Goal: Task Accomplishment & Management: Use online tool/utility

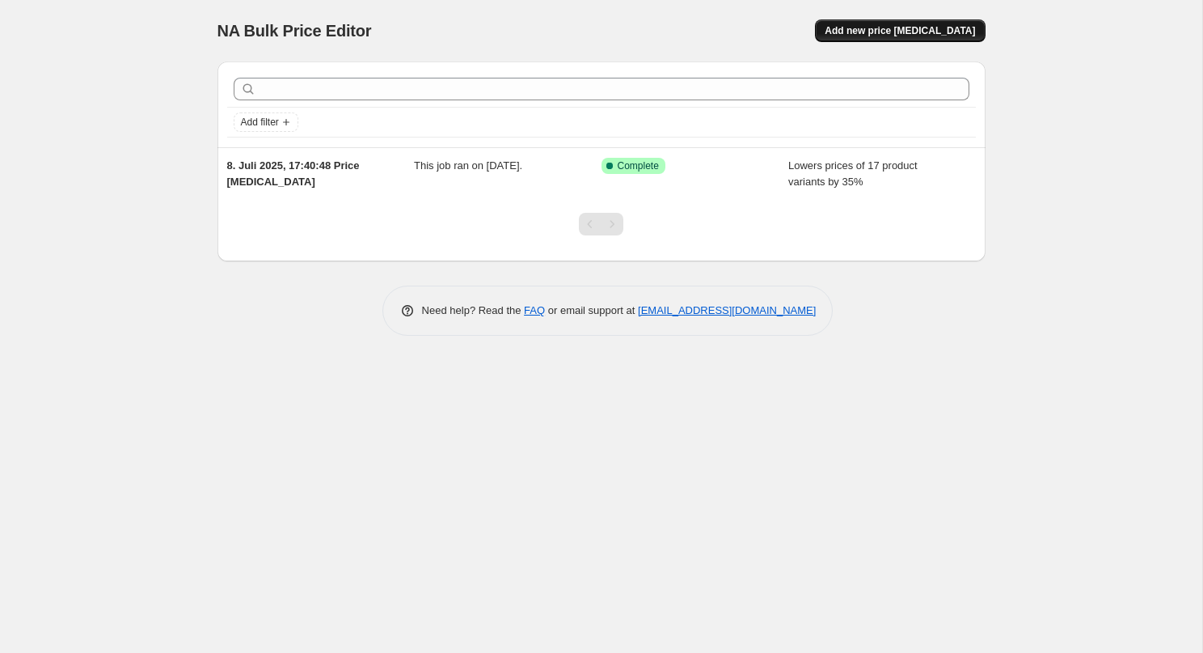
click at [891, 35] on span "Add new price [MEDICAL_DATA]" at bounding box center [900, 30] width 150 height 13
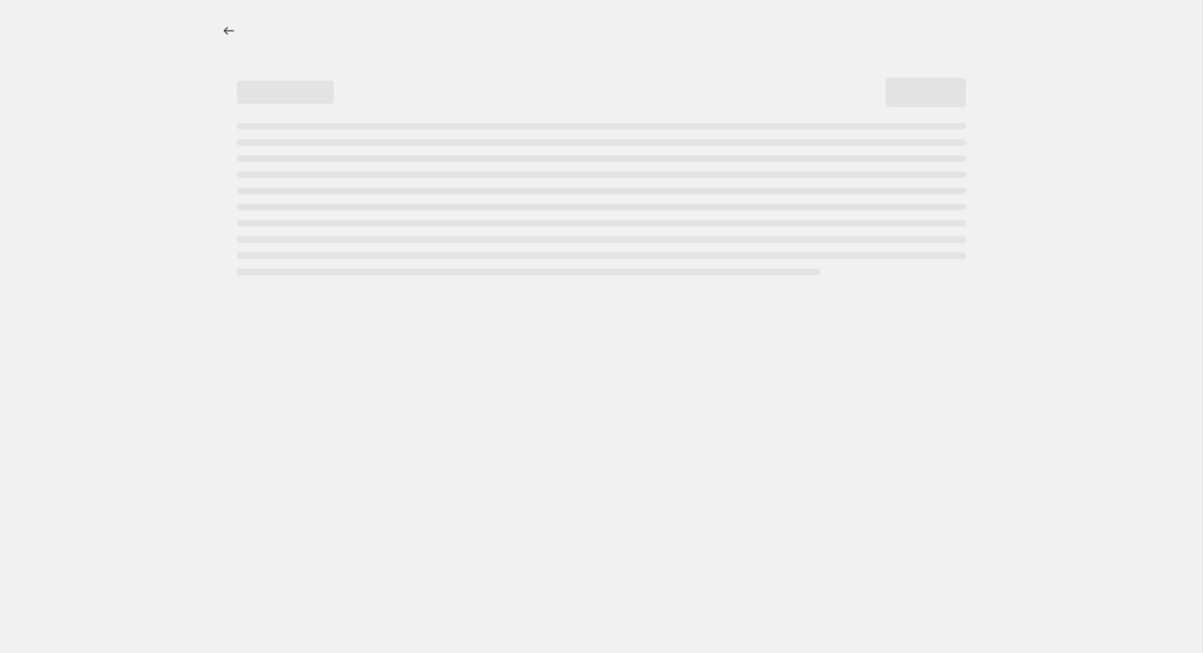
select select "percentage"
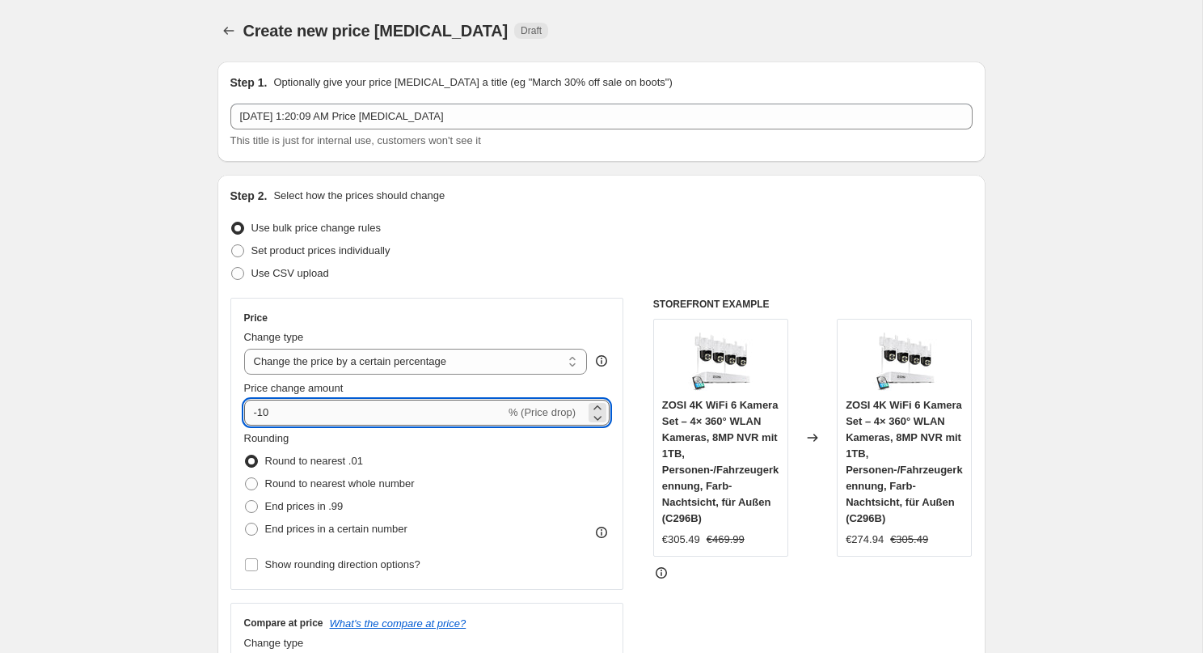
drag, startPoint x: 257, startPoint y: 412, endPoint x: 305, endPoint y: 412, distance: 47.7
click at [305, 412] on input "-10" at bounding box center [374, 412] width 261 height 26
type input "-39"
type input "-39.5"
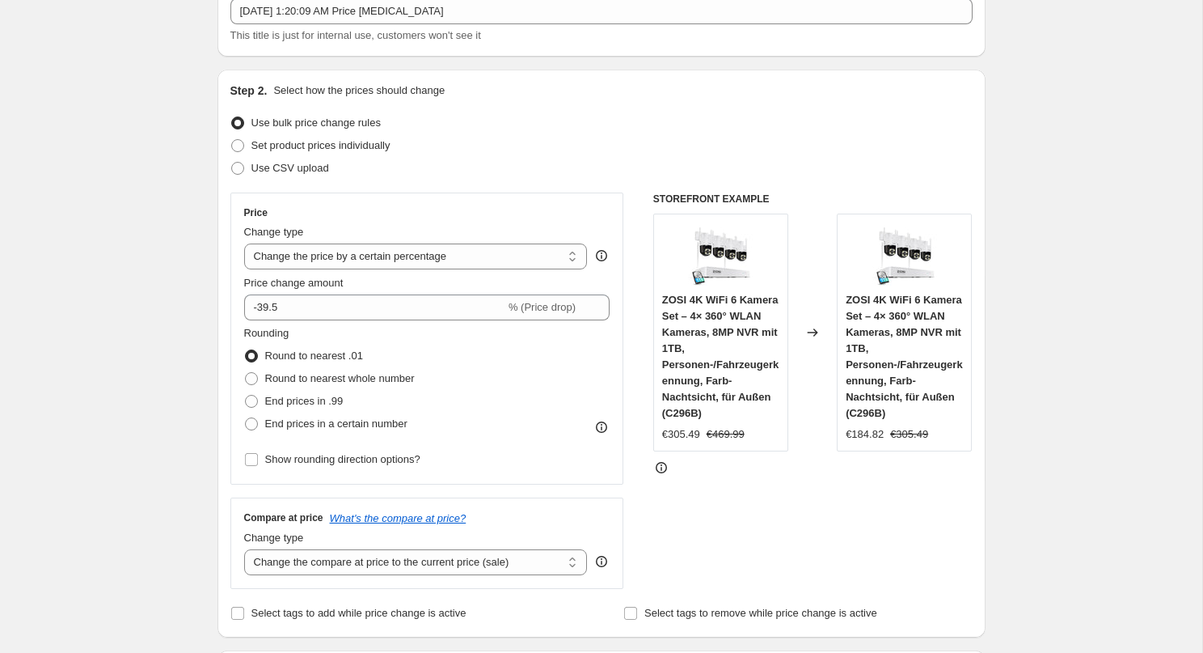
scroll to position [121, 0]
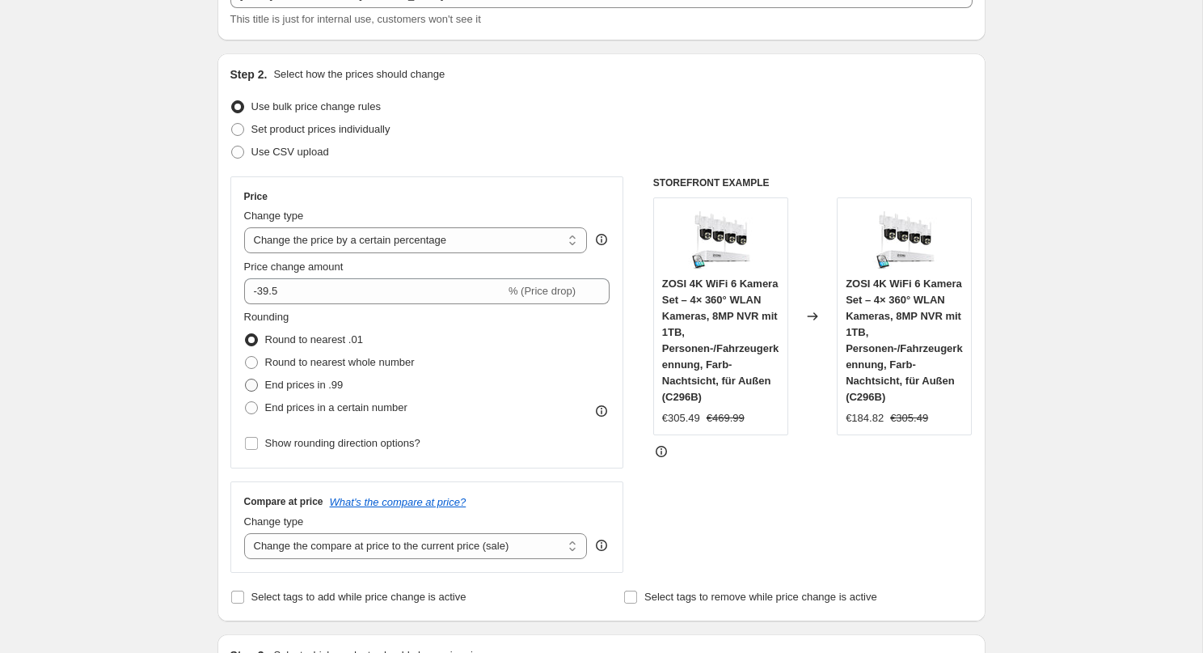
click at [251, 386] on span at bounding box center [251, 384] width 13 height 13
click at [246, 379] on input "End prices in .99" at bounding box center [245, 378] width 1 height 1
radio input "true"
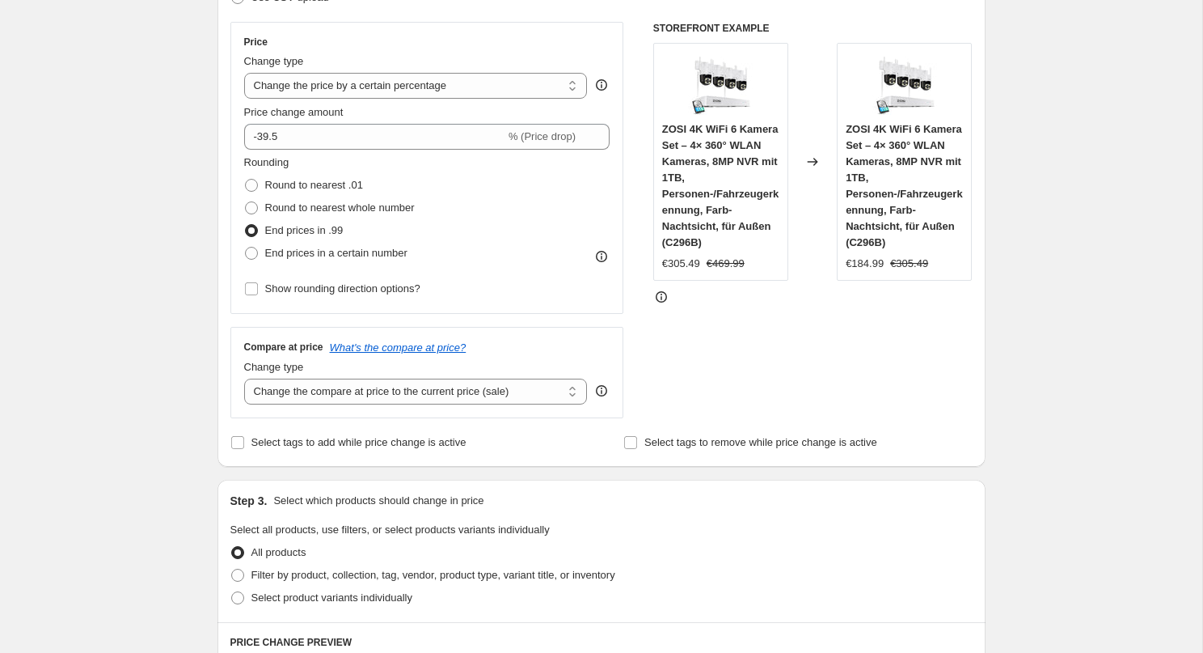
scroll to position [274, 0]
click at [257, 254] on span at bounding box center [251, 254] width 13 height 13
click at [246, 249] on input "End prices in a certain number" at bounding box center [245, 248] width 1 height 1
radio input "true"
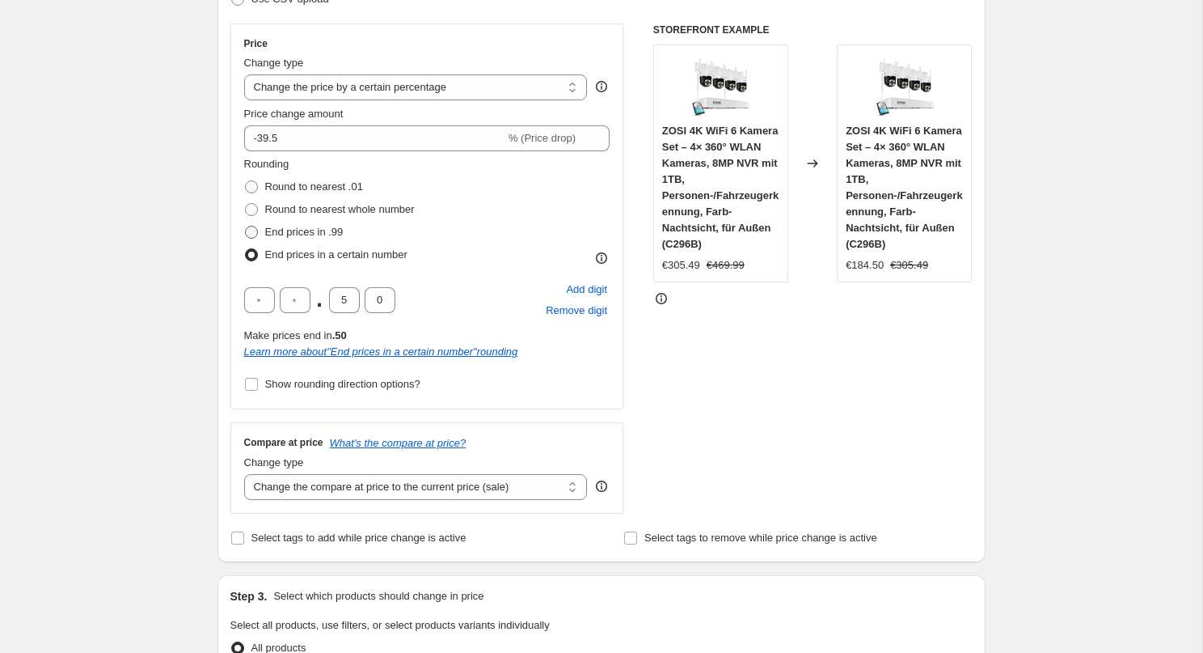
click at [256, 230] on span at bounding box center [251, 232] width 13 height 13
click at [246, 226] on input "End prices in .99" at bounding box center [245, 226] width 1 height 1
radio input "true"
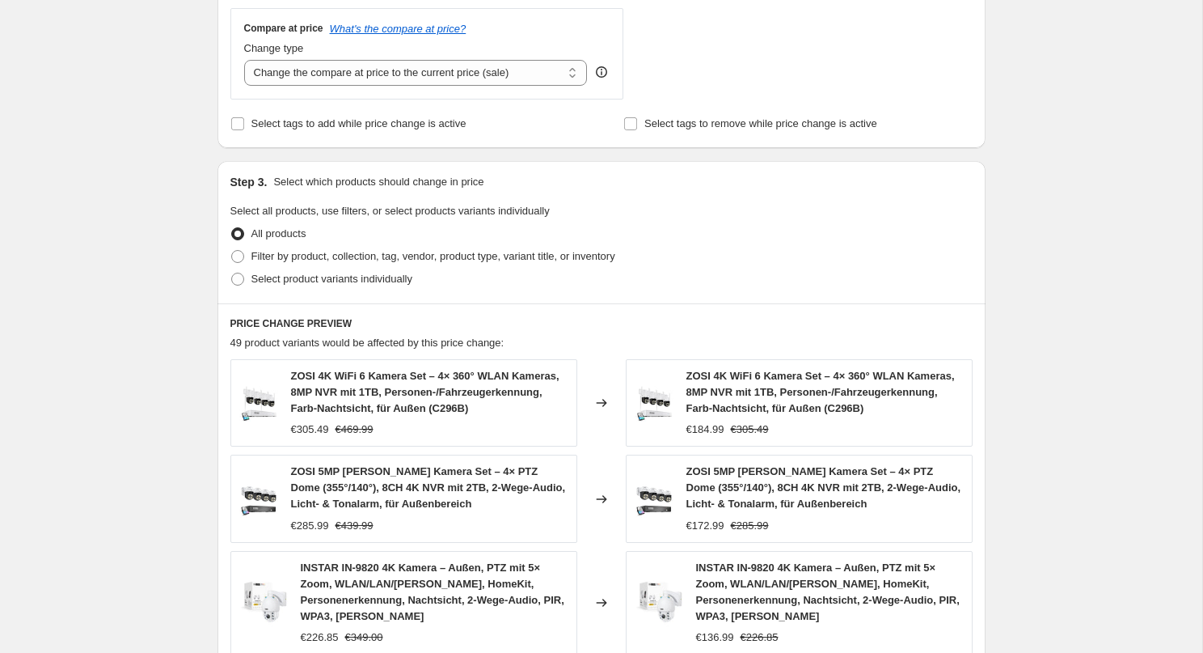
scroll to position [589, 0]
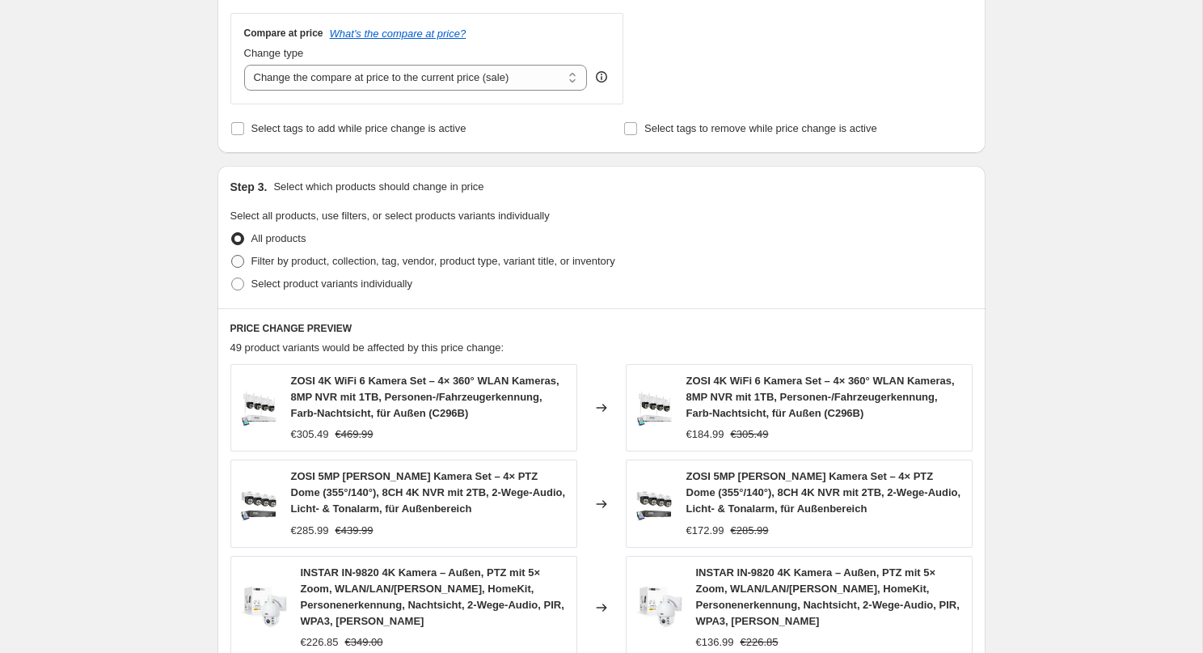
click at [316, 255] on span "Filter by product, collection, tag, vendor, product type, variant title, or inv…" at bounding box center [433, 261] width 364 height 12
click at [232, 255] on input "Filter by product, collection, tag, vendor, product type, variant title, or inv…" at bounding box center [231, 255] width 1 height 1
radio input "true"
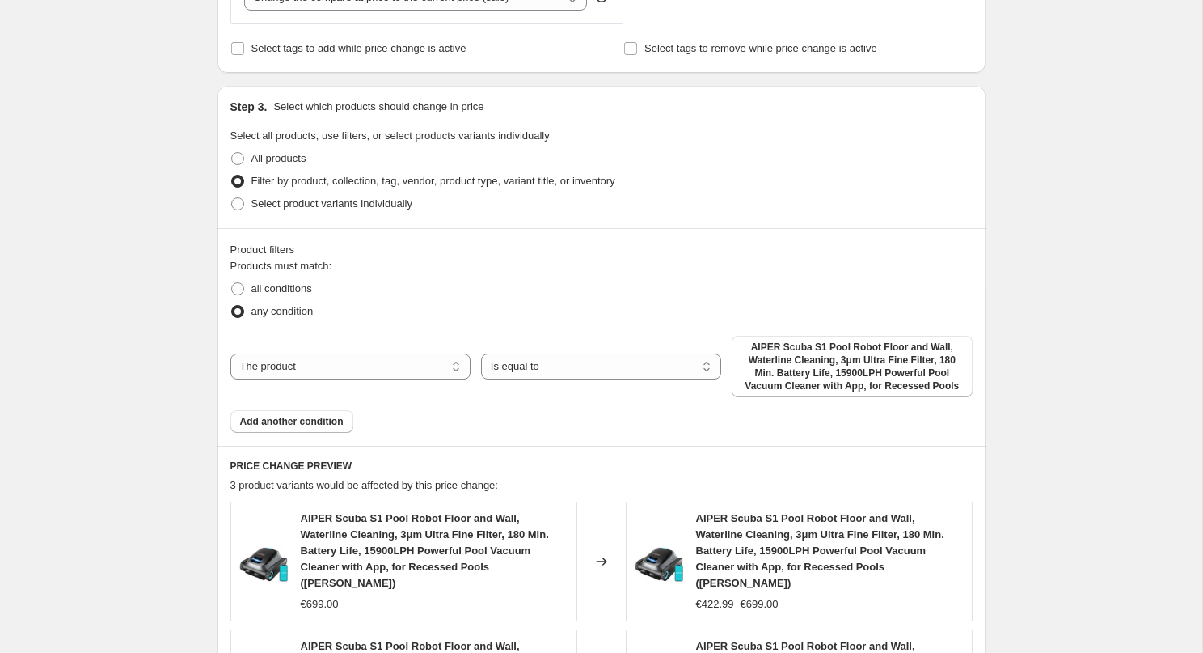
scroll to position [671, 0]
click at [390, 352] on select "The product The product's collection The product's tag The product's vendor The…" at bounding box center [350, 365] width 240 height 26
select select "collection"
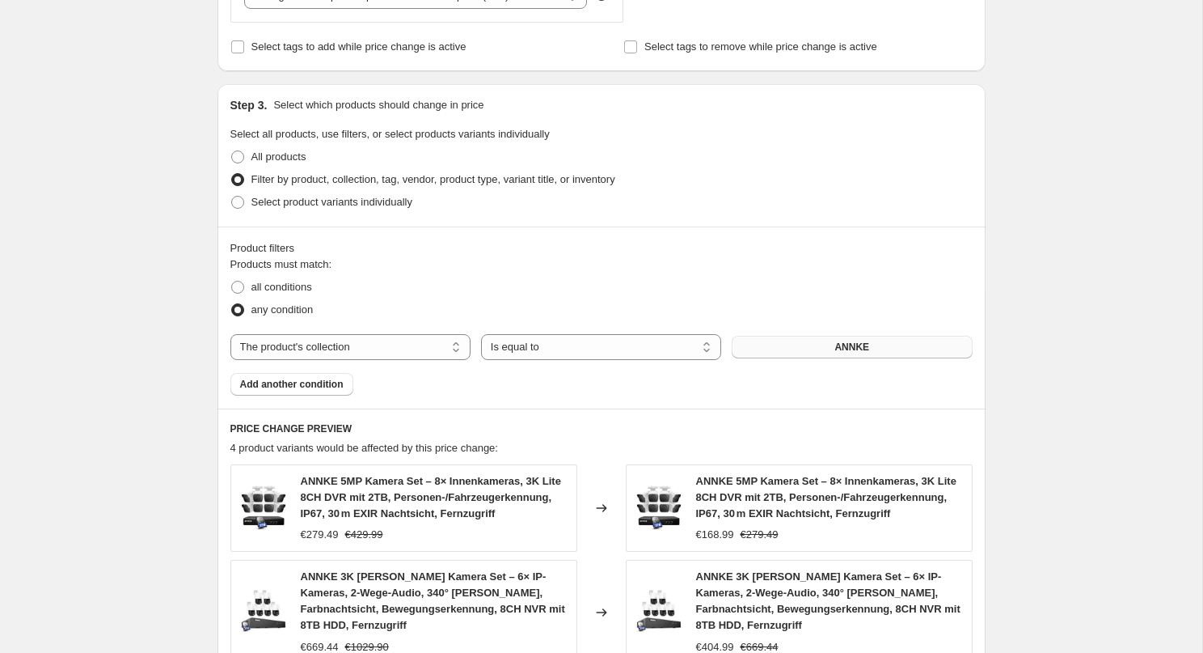
click at [826, 344] on button "ANNKE" at bounding box center [852, 347] width 240 height 23
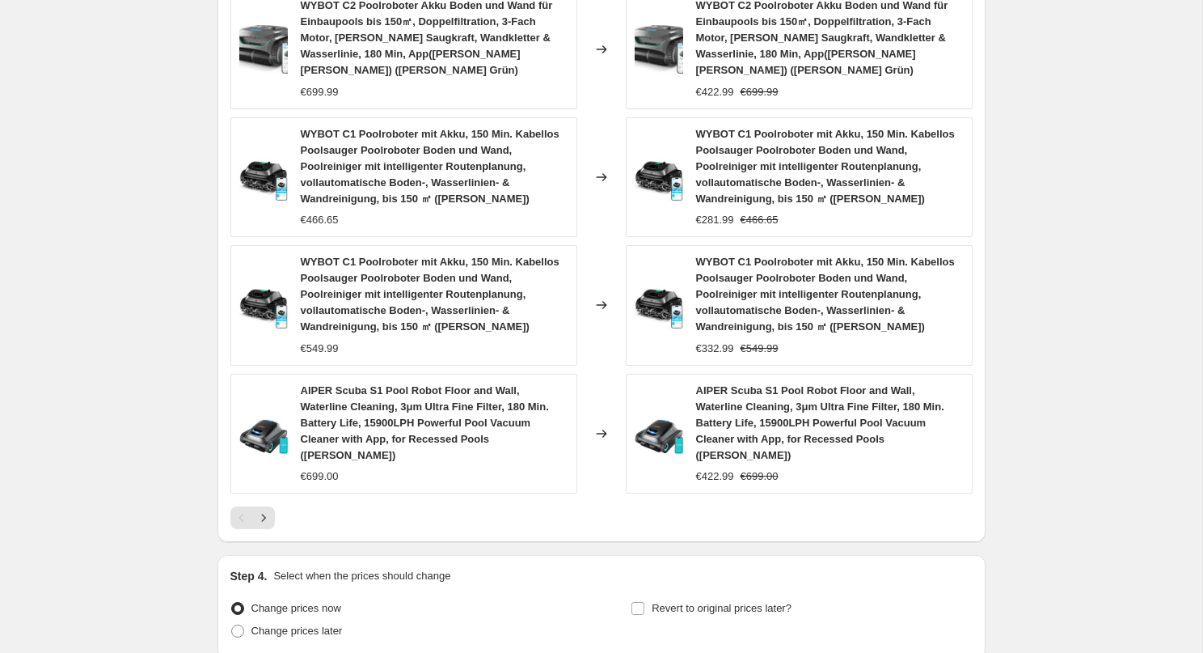
scroll to position [1366, 0]
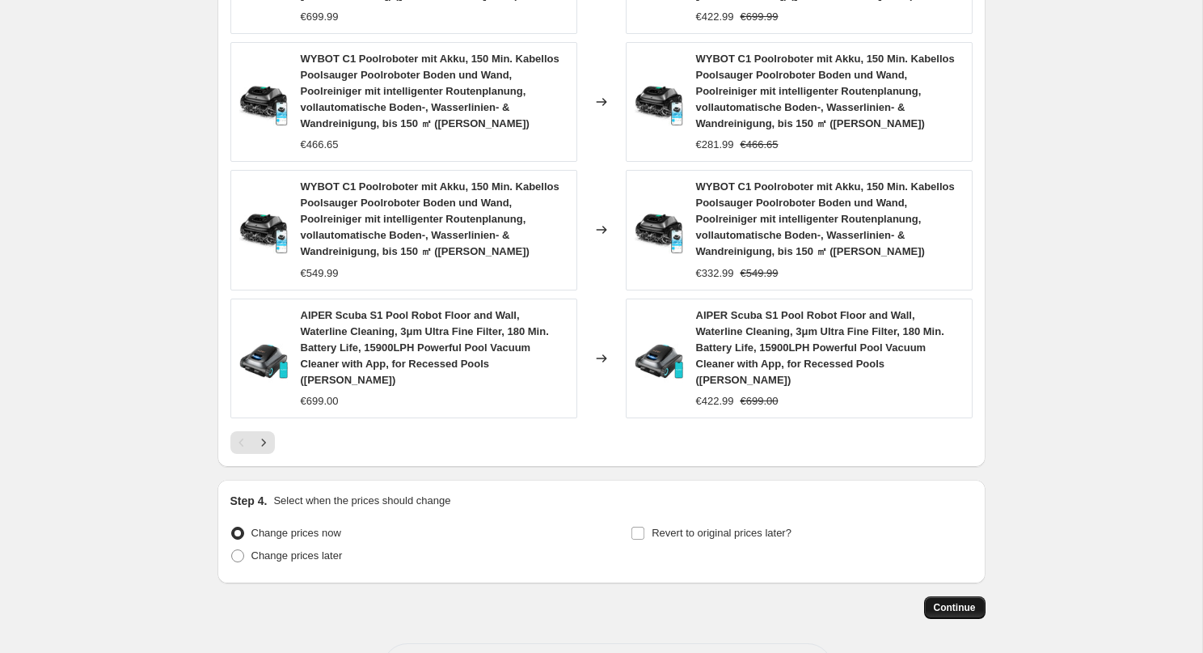
click at [951, 601] on span "Continue" at bounding box center [955, 607] width 42 height 13
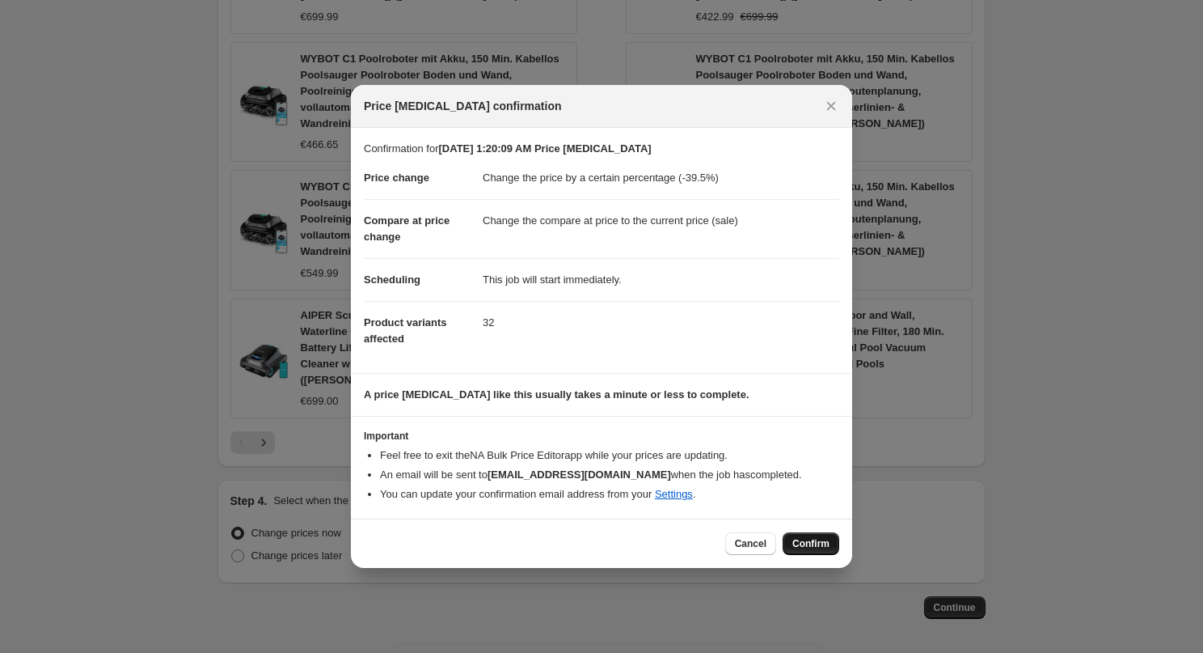
click at [822, 538] on span "Confirm" at bounding box center [810, 543] width 37 height 13
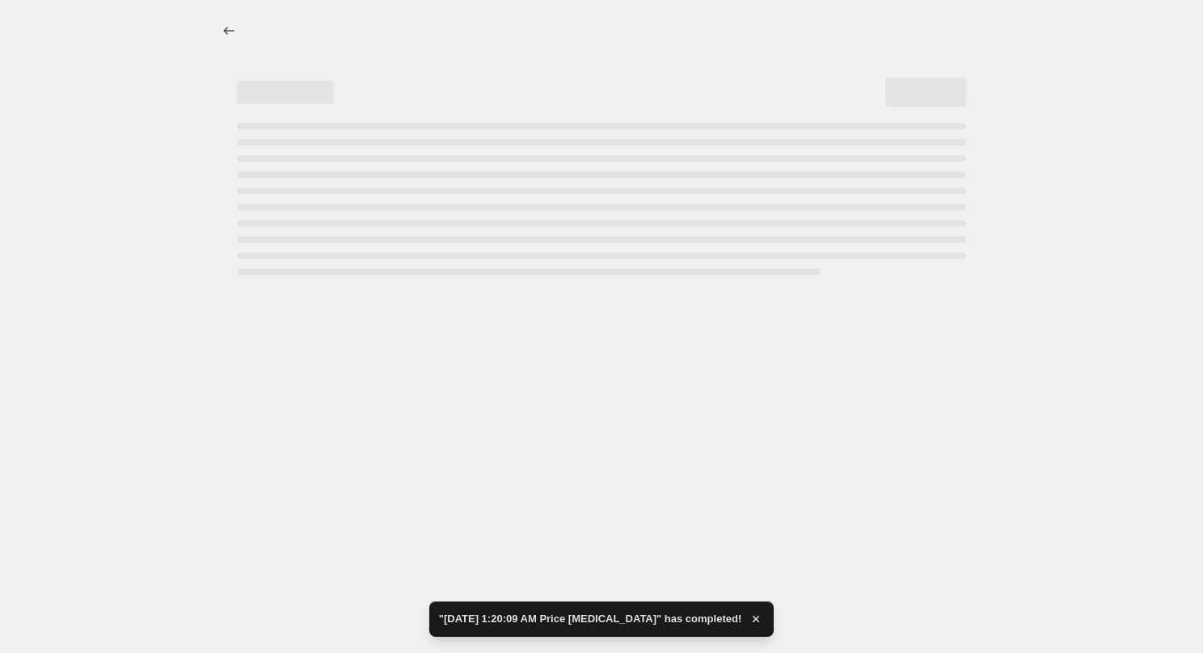
select select "percentage"
select select "collection"
